Goal: Task Accomplishment & Management: Manage account settings

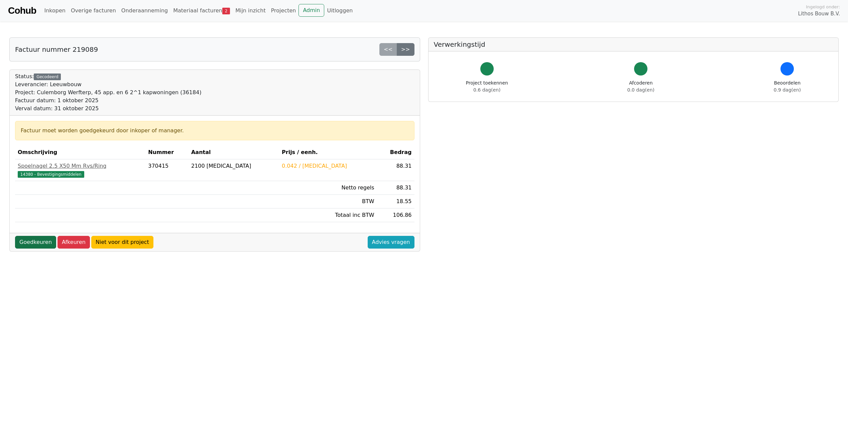
click at [34, 238] on link "Goedkeuren" at bounding box center [35, 242] width 41 height 13
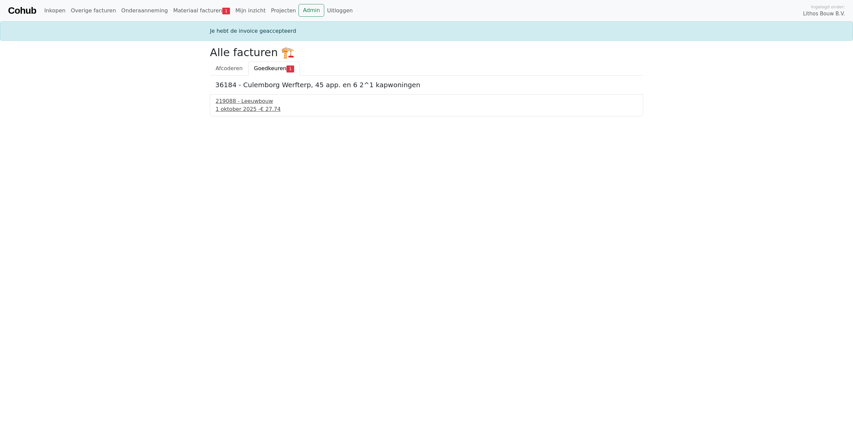
click at [245, 101] on div "219088 - Leeuwbouw" at bounding box center [427, 101] width 422 height 8
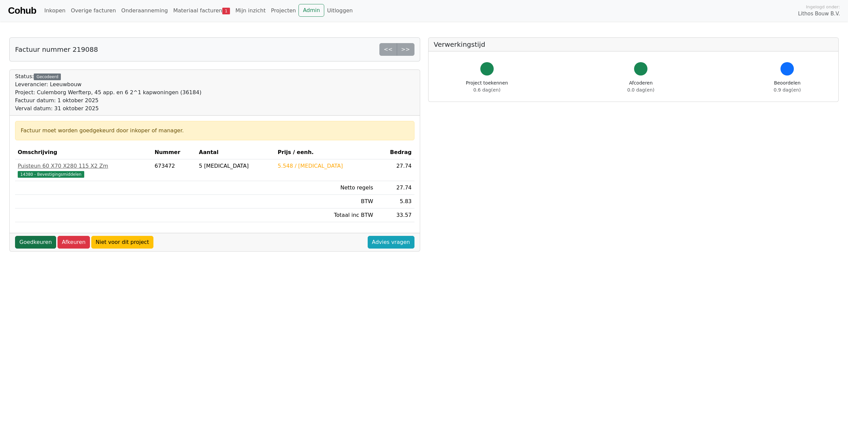
click at [32, 242] on link "Goedkeuren" at bounding box center [35, 242] width 41 height 13
